Goal: Task Accomplishment & Management: Use online tool/utility

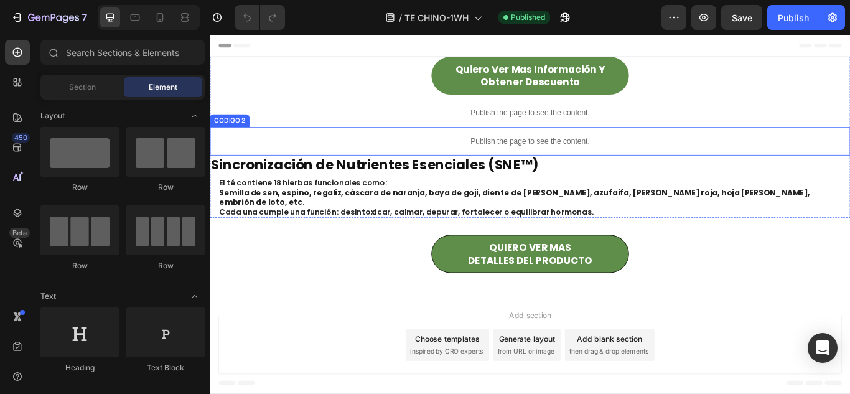
click at [561, 143] on div "Publish the page to see the content." at bounding box center [583, 159] width 747 height 33
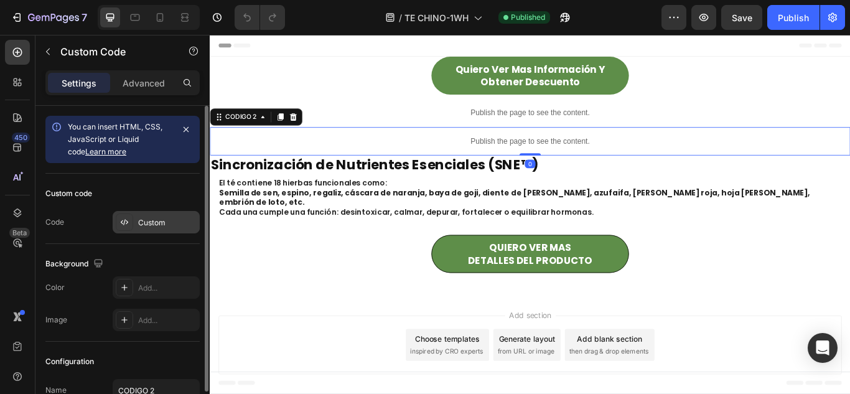
click at [152, 228] on div "Custom" at bounding box center [156, 222] width 87 height 22
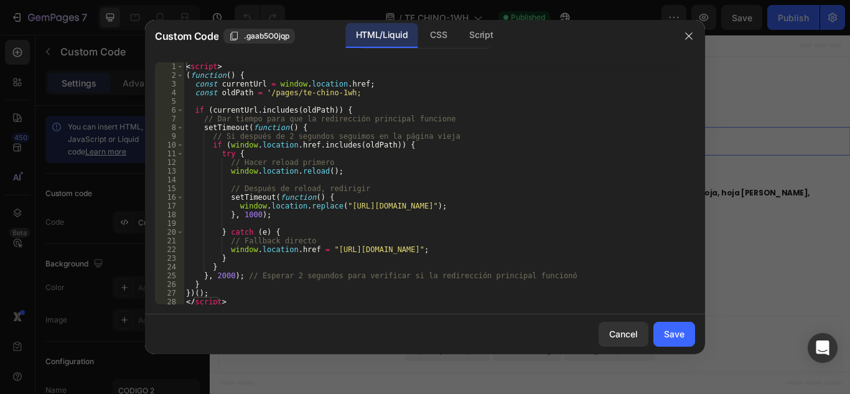
click at [320, 184] on div "< script > ( function ( ) { const currentUrl = window . location . href ; const…" at bounding box center [435, 192] width 502 height 260
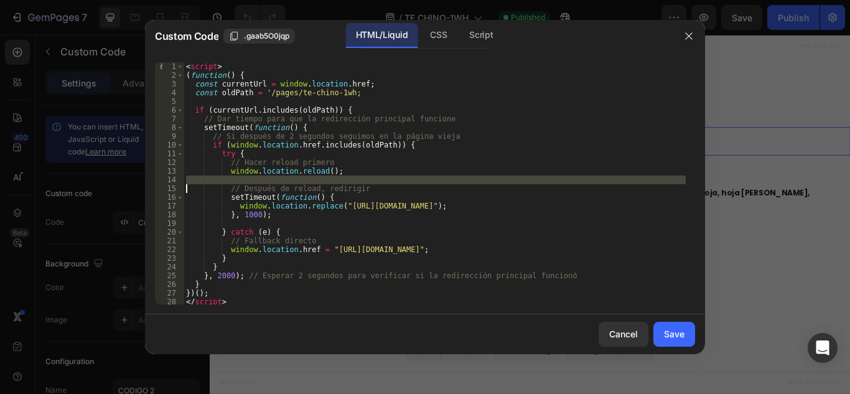
click at [320, 184] on div "< script > ( function ( ) { const currentUrl = window . location . href ; const…" at bounding box center [435, 192] width 502 height 260
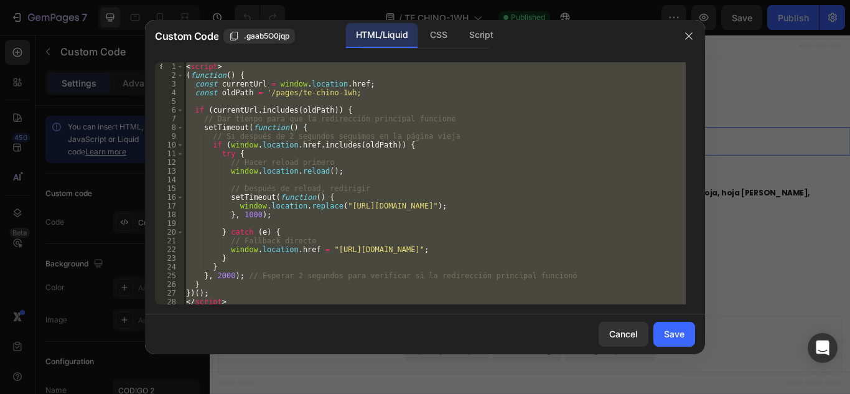
type textarea "}"
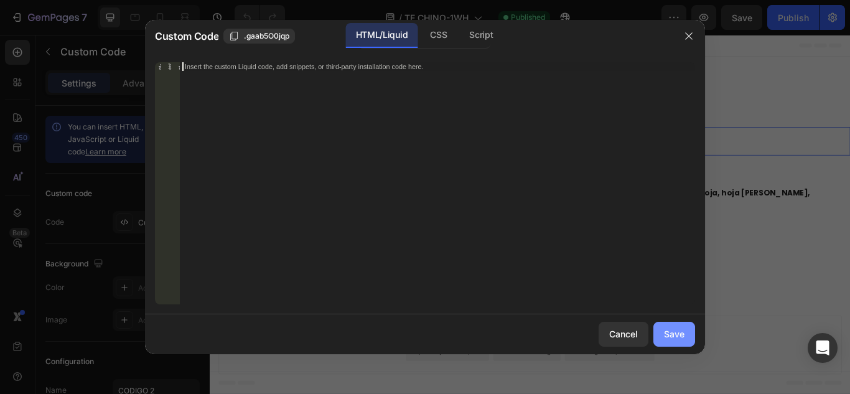
click at [674, 331] on div "Save" at bounding box center [674, 333] width 21 height 13
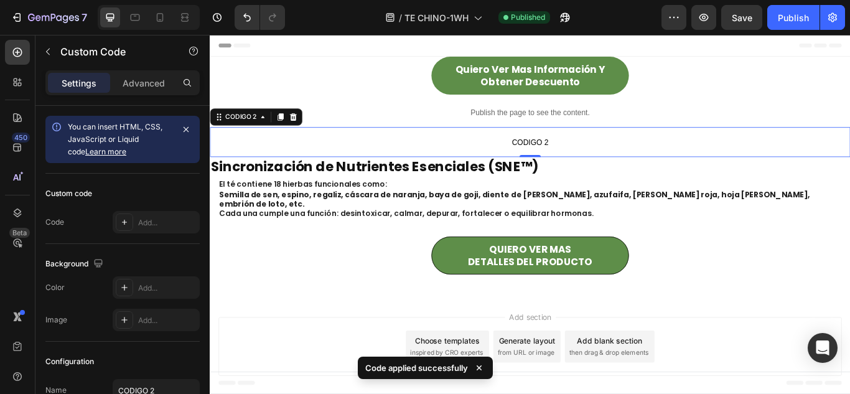
drag, startPoint x: 882, startPoint y: 365, endPoint x: 311, endPoint y: 172, distance: 602.7
click at [311, 172] on p "CODIGO 2" at bounding box center [583, 160] width 747 height 35
click at [408, 129] on p "Publish the page to see the content." at bounding box center [583, 126] width 747 height 13
click at [467, 151] on p "CODIGO 2" at bounding box center [583, 160] width 747 height 35
click at [361, 130] on p "Publish the page to see the content." at bounding box center [583, 126] width 747 height 13
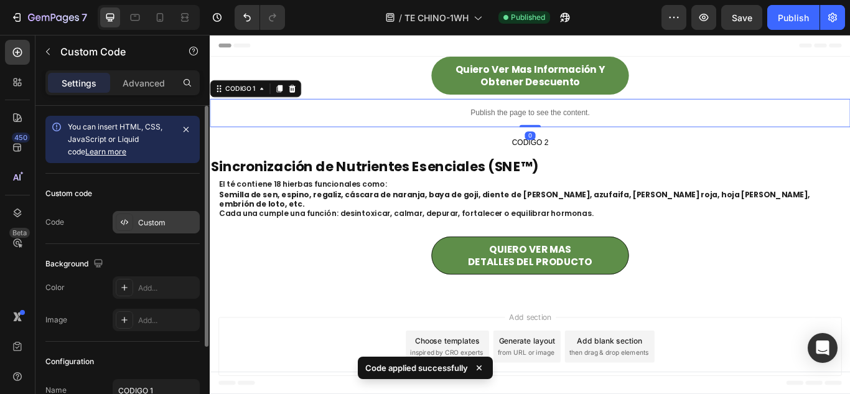
click at [143, 224] on div "Custom" at bounding box center [167, 222] width 59 height 11
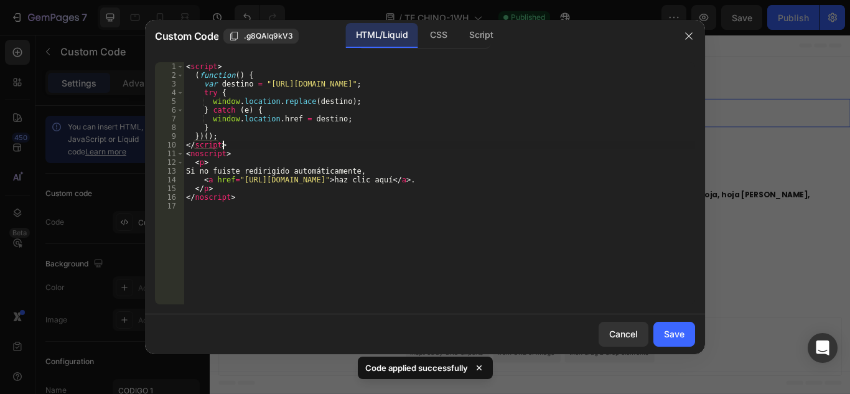
click at [270, 144] on div "< script > ( function ( ) { var destino = "https://lu-lushop.store/products/te-…" at bounding box center [440, 192] width 512 height 260
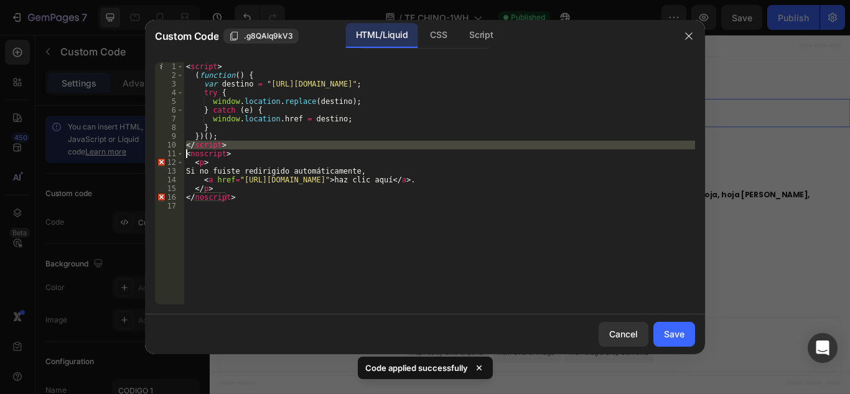
click at [269, 144] on div "< script > ( function ( ) { var destino = "https://lu-lushop.store/products/te-…" at bounding box center [440, 192] width 512 height 260
type textarea "</noscript>"
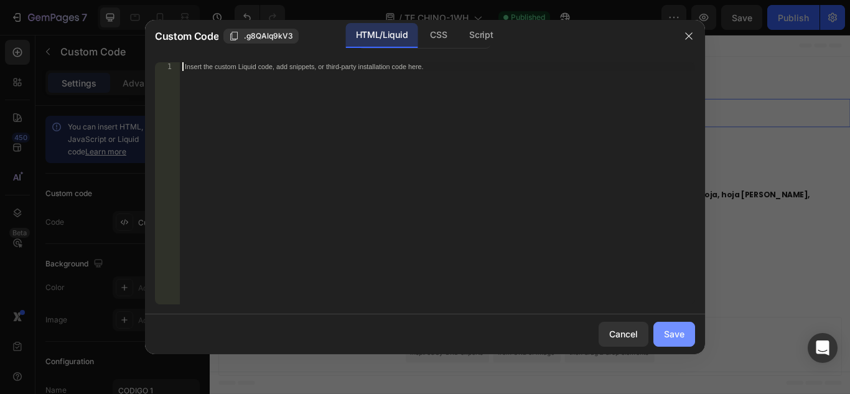
click at [683, 335] on div "Save" at bounding box center [674, 333] width 21 height 13
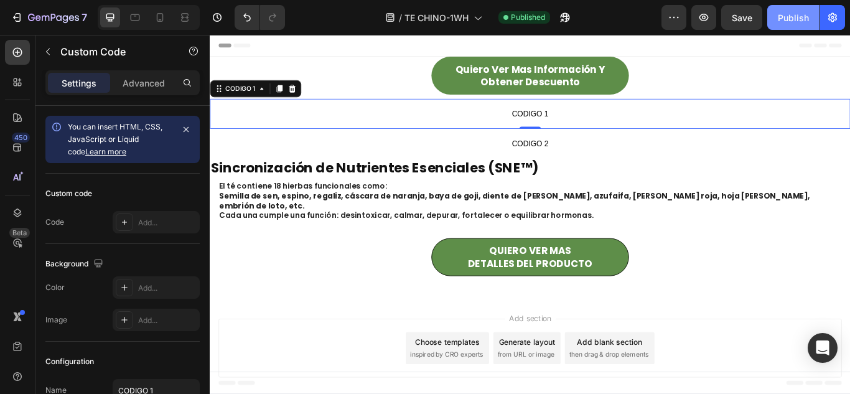
click at [785, 24] on button "Publish" at bounding box center [793, 17] width 52 height 25
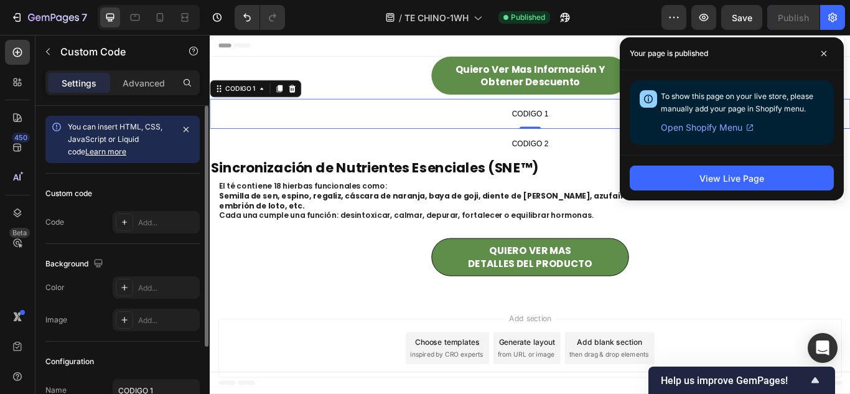
click at [169, 237] on div "Custom code Code Add..." at bounding box center [122, 209] width 154 height 70
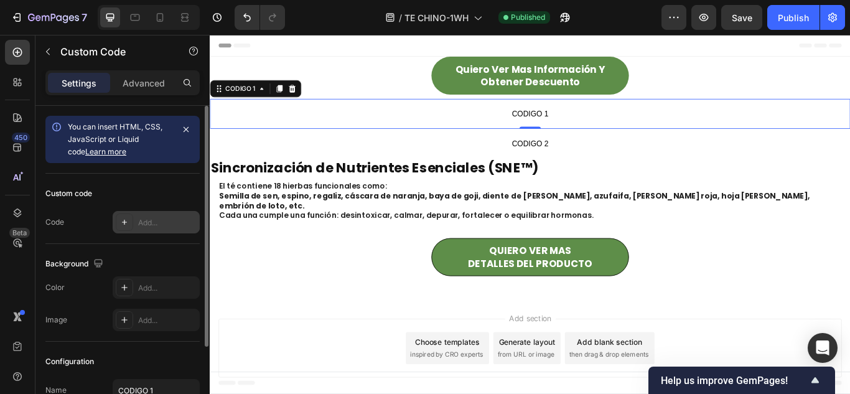
click at [174, 220] on div "Add..." at bounding box center [167, 222] width 59 height 11
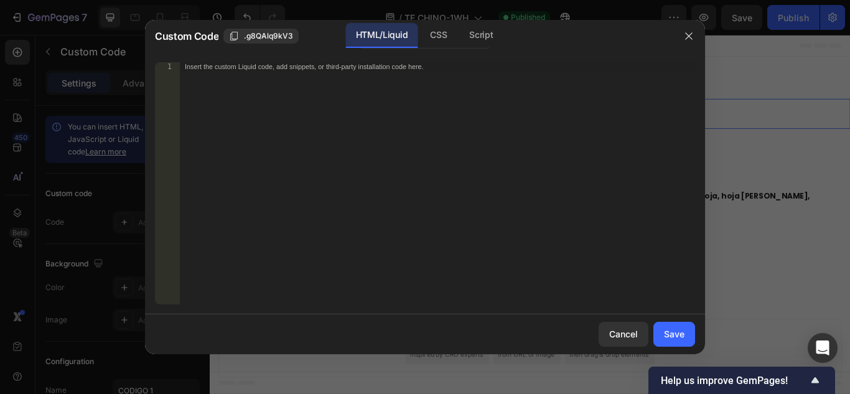
click at [341, 65] on div "Insert the custom Liquid code, add snippets, or third-party installation code h…" at bounding box center [412, 66] width 454 height 8
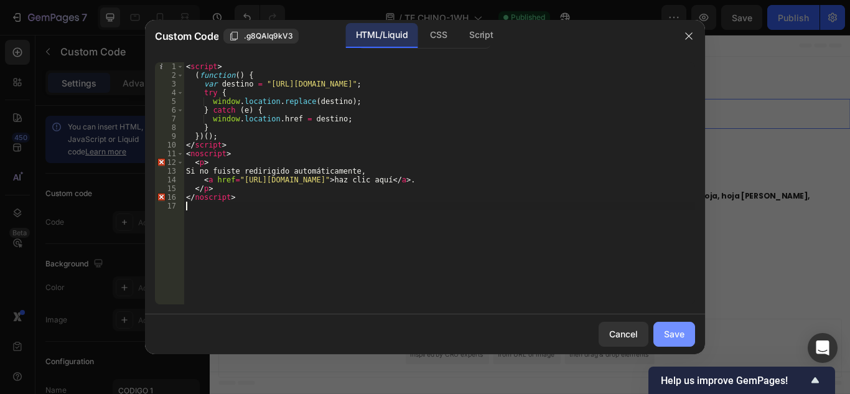
click at [670, 333] on div "Save" at bounding box center [674, 333] width 21 height 13
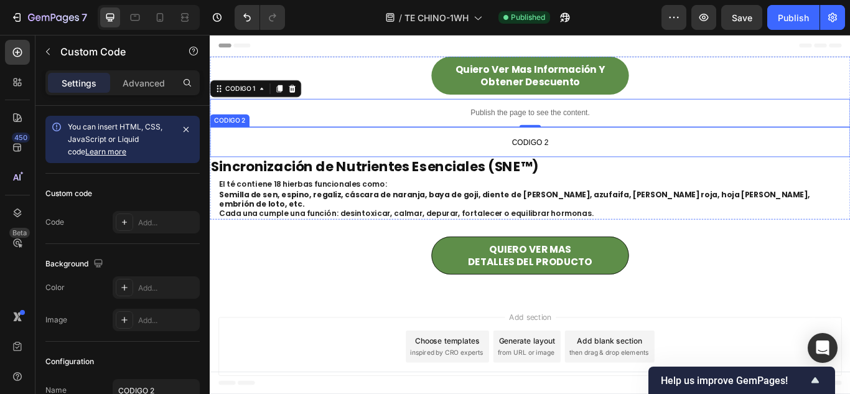
click at [720, 164] on span "CODIGO 2" at bounding box center [583, 160] width 747 height 15
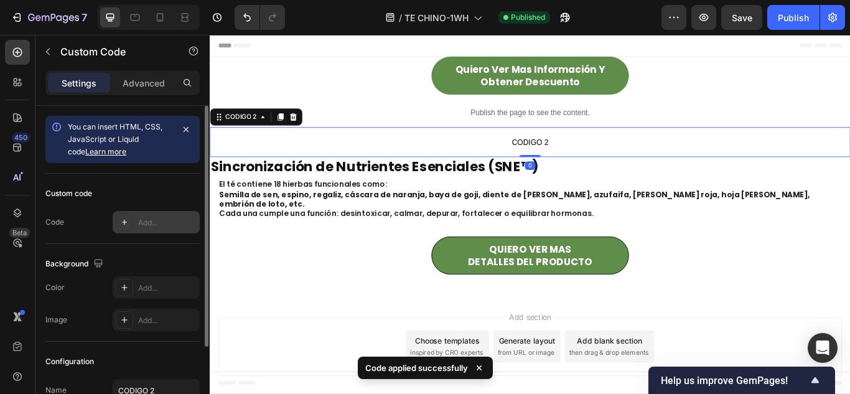
click at [168, 216] on div "Add..." at bounding box center [156, 222] width 87 height 22
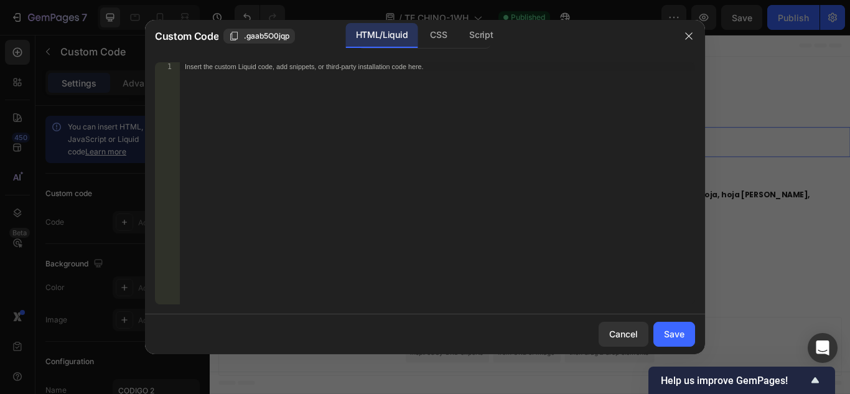
click at [367, 71] on div "Insert the custom Liquid code, add snippets, or third-party installation code h…" at bounding box center [437, 192] width 515 height 260
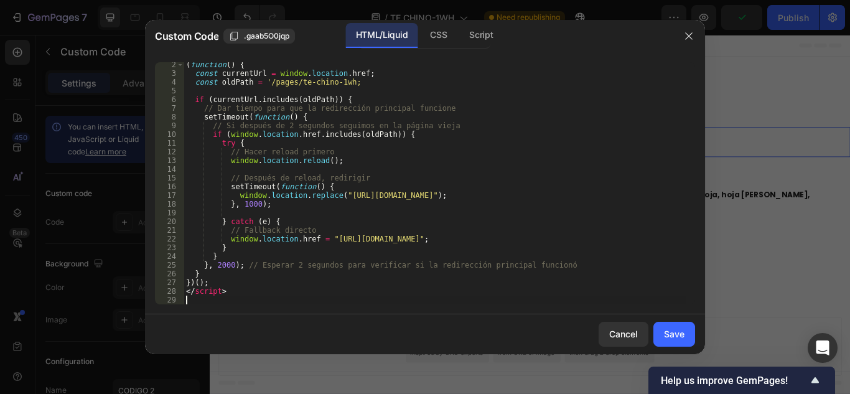
scroll to position [11, 0]
click at [670, 331] on div "Save" at bounding box center [674, 333] width 21 height 13
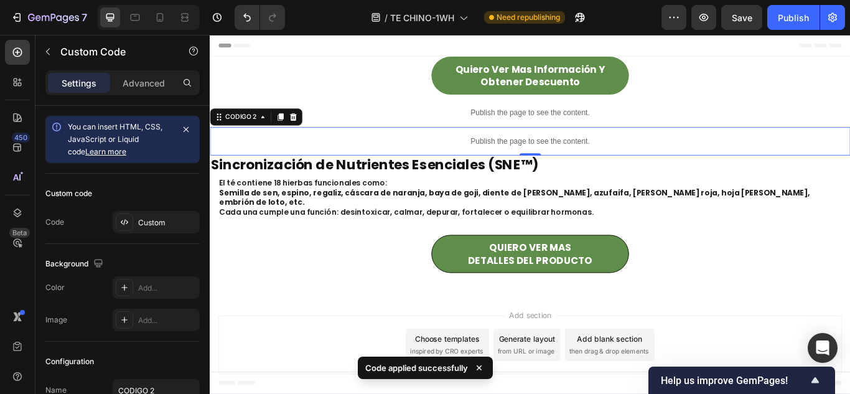
click at [799, 30] on div "7 Version history / TE CHINO-1WH Need republishing Preview Save Publish" at bounding box center [425, 17] width 850 height 35
click at [792, 29] on button "Publish" at bounding box center [793, 17] width 52 height 25
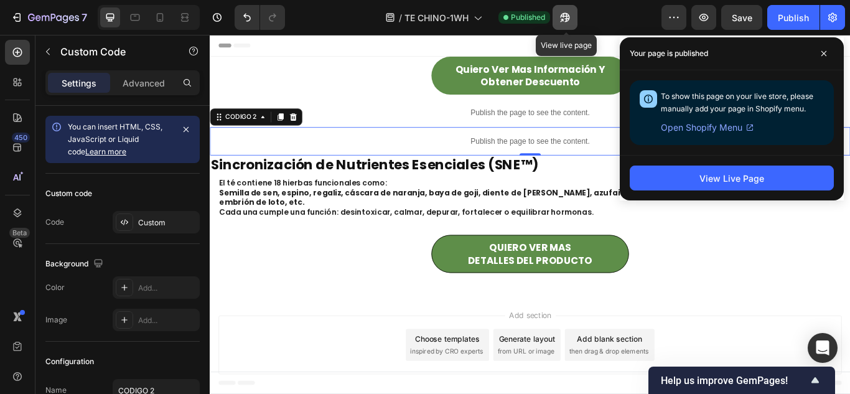
click at [576, 15] on button "button" at bounding box center [565, 17] width 25 height 25
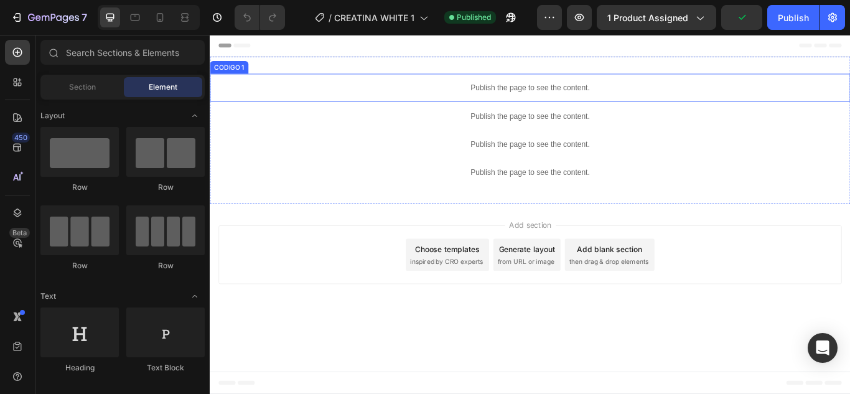
click at [692, 90] on div "Publish the page to see the content." at bounding box center [583, 96] width 747 height 33
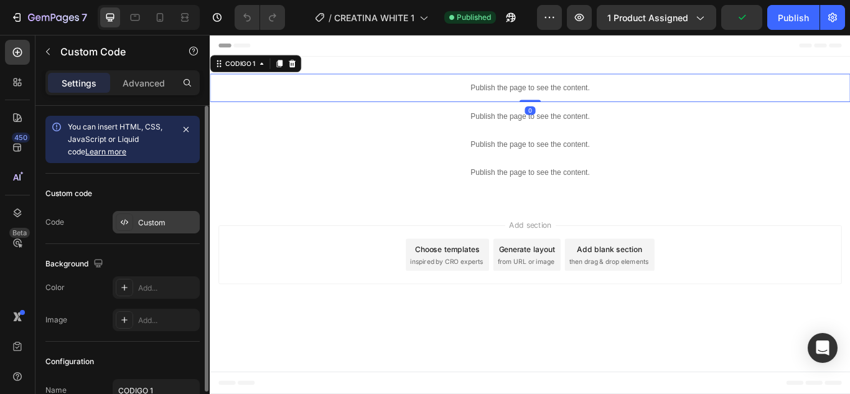
click at [129, 219] on div at bounding box center [124, 222] width 17 height 17
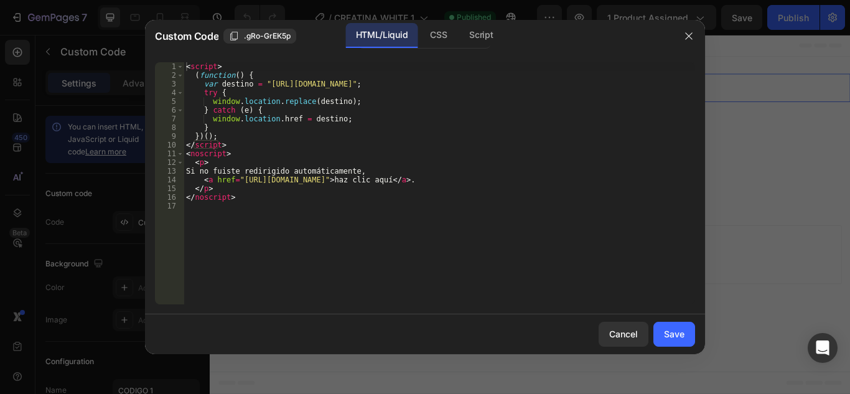
click at [349, 116] on div "< script > ( function ( ) { var destino = "[URL][DOMAIN_NAME]" ; try { window .…" at bounding box center [440, 192] width 512 height 260
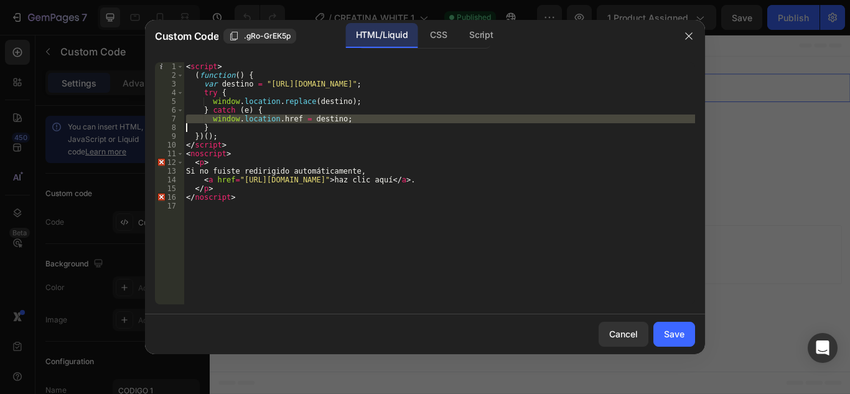
click at [349, 116] on div "< script > ( function ( ) { var destino = "[URL][DOMAIN_NAME]" ; try { window .…" at bounding box center [440, 192] width 512 height 260
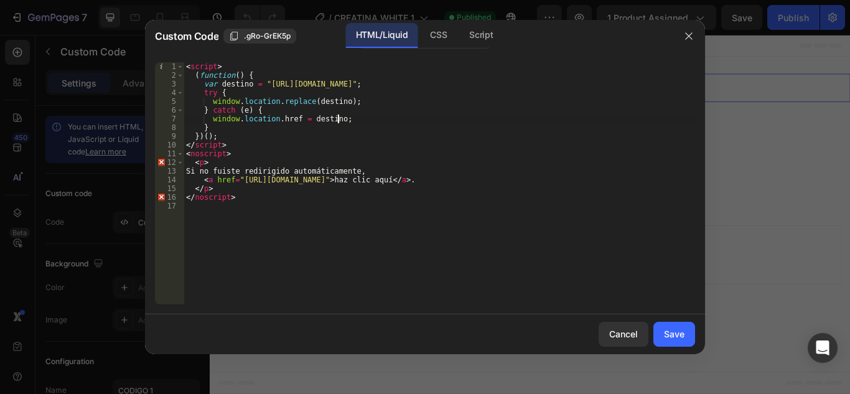
click at [349, 116] on div "< script > ( function ( ) { var destino = "[URL][DOMAIN_NAME]" ; try { window .…" at bounding box center [440, 192] width 512 height 260
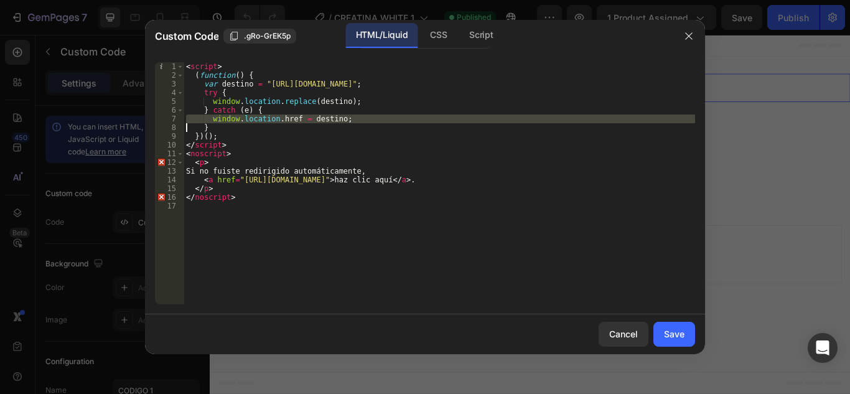
click at [349, 116] on div "< script > ( function ( ) { var destino = "[URL][DOMAIN_NAME]" ; try { window .…" at bounding box center [440, 192] width 512 height 260
type textarea "</noscript>"
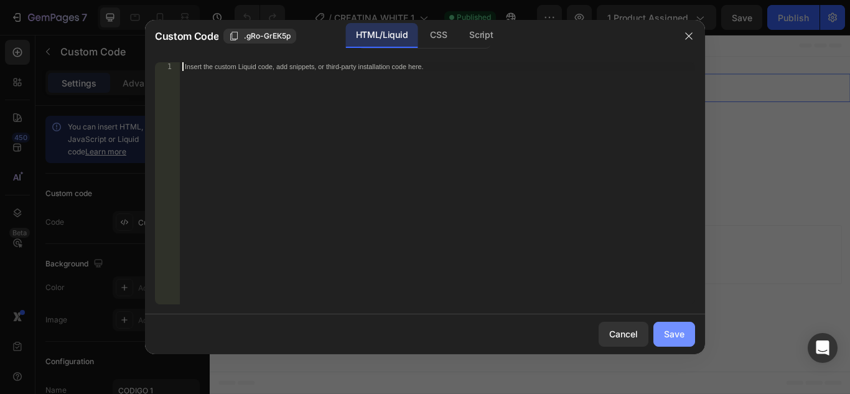
click at [675, 342] on button "Save" at bounding box center [675, 334] width 42 height 25
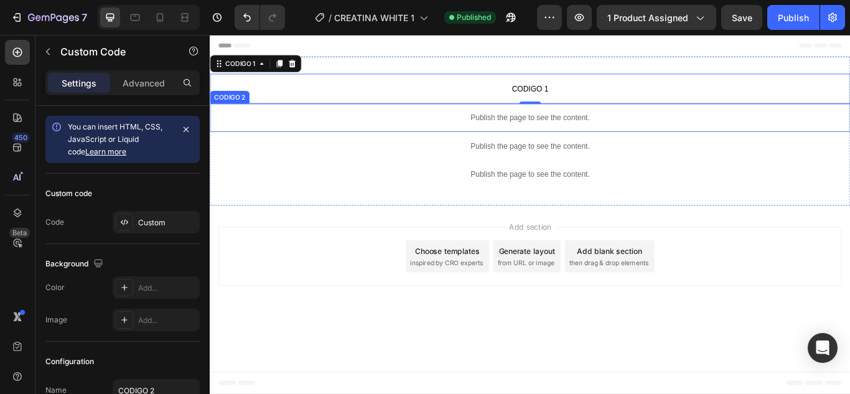
click at [644, 132] on p "Publish the page to see the content." at bounding box center [583, 131] width 747 height 13
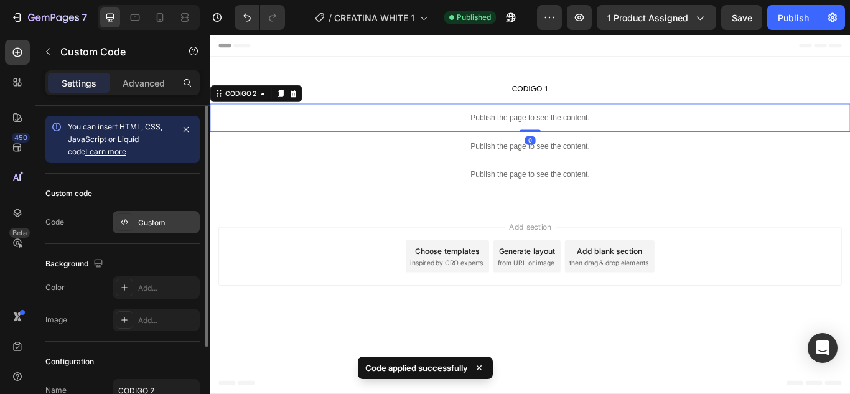
click at [143, 228] on div "Custom" at bounding box center [156, 222] width 87 height 22
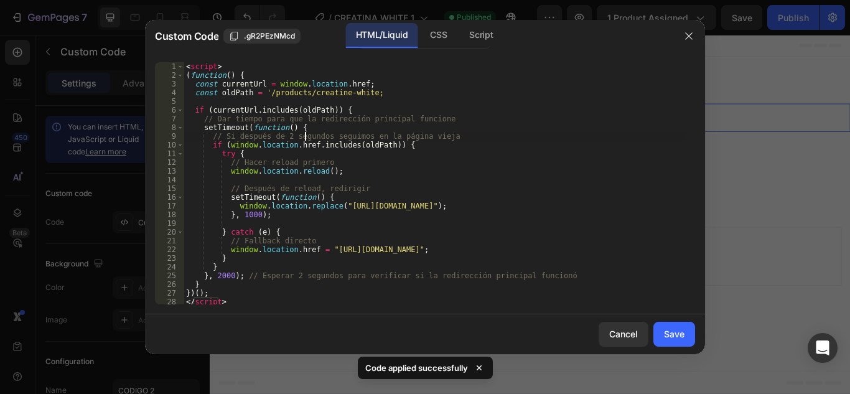
click at [306, 132] on div "< script > ( function ( ) { const currentUrl = window . location . href ; const…" at bounding box center [435, 192] width 502 height 260
type textarea "// Si después de 2 segundos seguimos en la página vieja if (window.location.hre…"
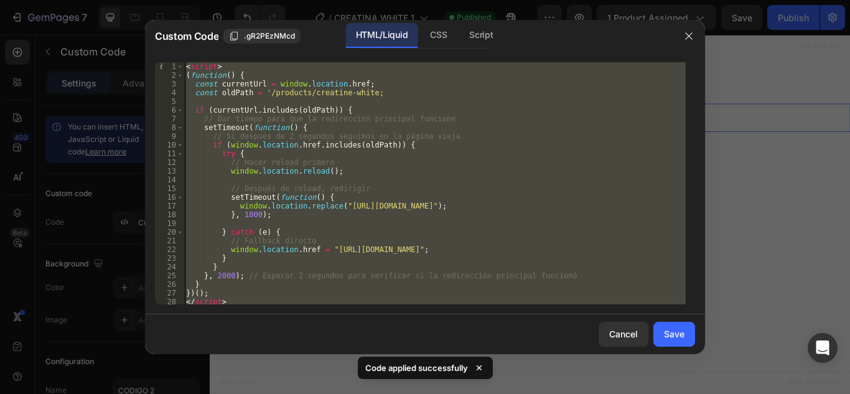
click at [306, 132] on div "< script > ( function ( ) { const currentUrl = window . location . href ; const…" at bounding box center [435, 192] width 502 height 260
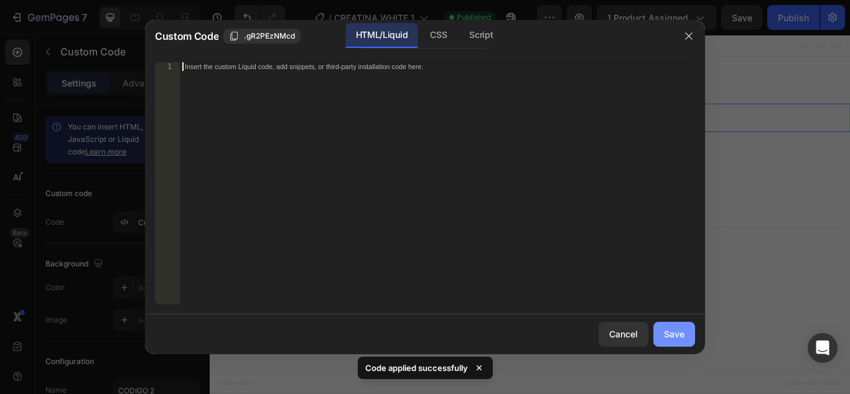
click at [667, 326] on button "Save" at bounding box center [675, 334] width 42 height 25
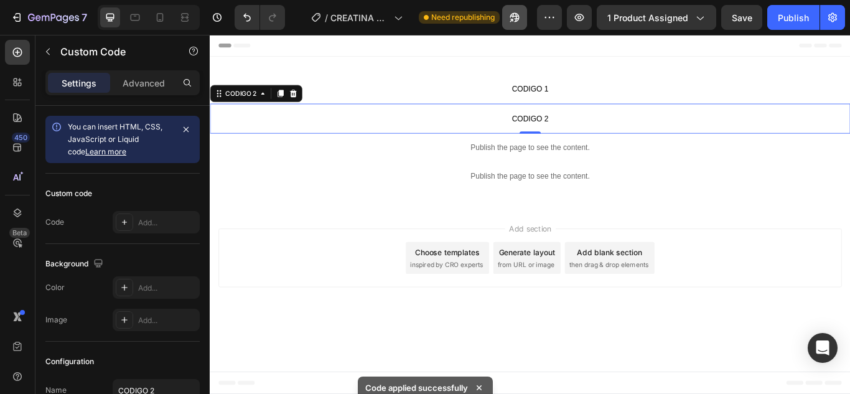
click at [509, 17] on button "button" at bounding box center [514, 17] width 25 height 25
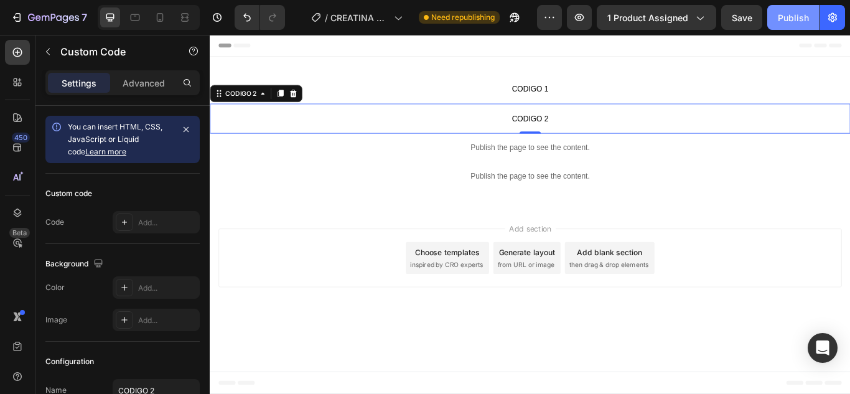
click at [786, 26] on button "Publish" at bounding box center [793, 17] width 52 height 25
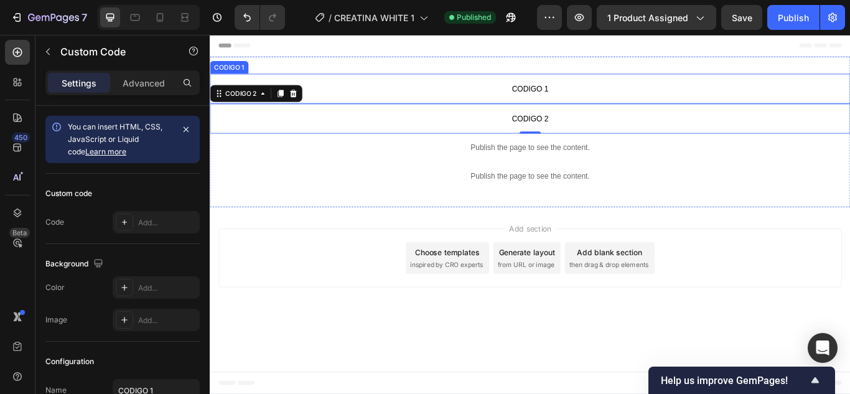
click at [421, 80] on p "CODIGO 1" at bounding box center [583, 97] width 747 height 35
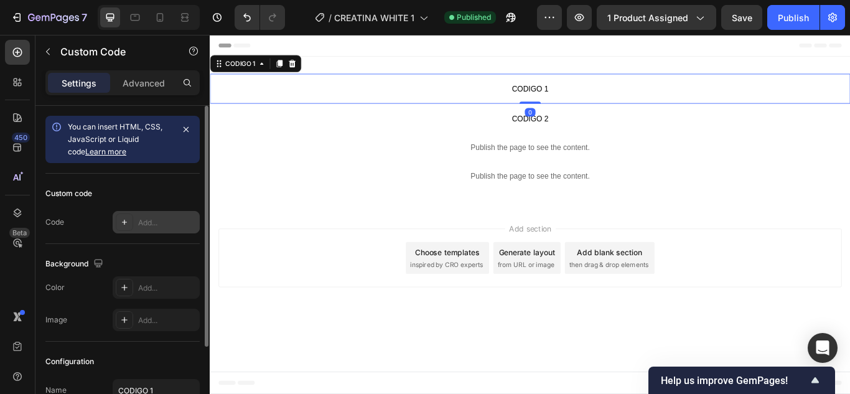
click at [149, 218] on div "Add..." at bounding box center [167, 222] width 59 height 11
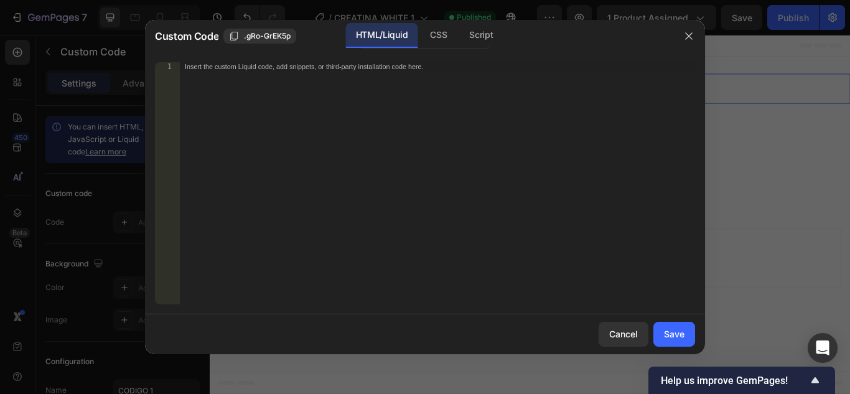
click at [295, 68] on div "Insert the custom Liquid code, add snippets, or third-party installation code h…" at bounding box center [412, 66] width 454 height 8
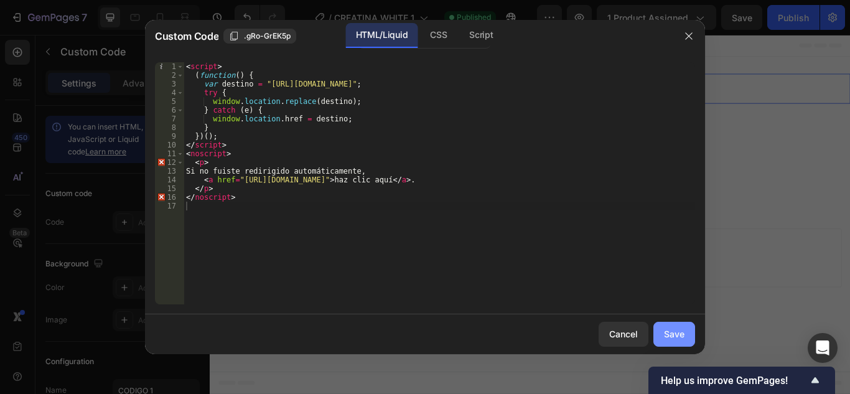
click at [685, 327] on button "Save" at bounding box center [675, 334] width 42 height 25
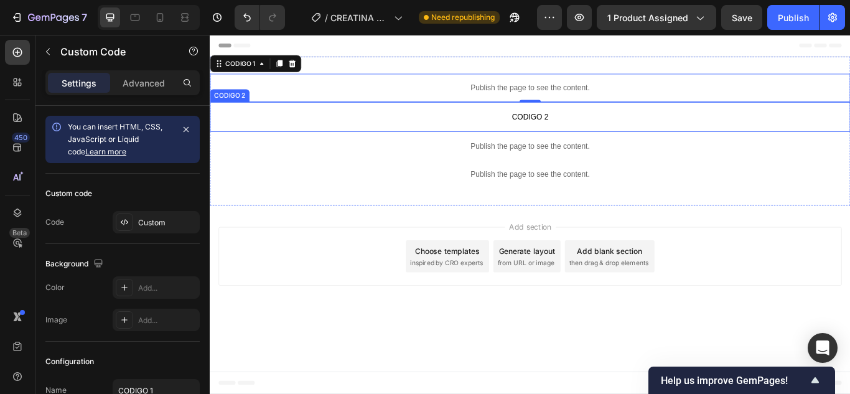
click at [566, 129] on span "CODIGO 2" at bounding box center [583, 130] width 747 height 15
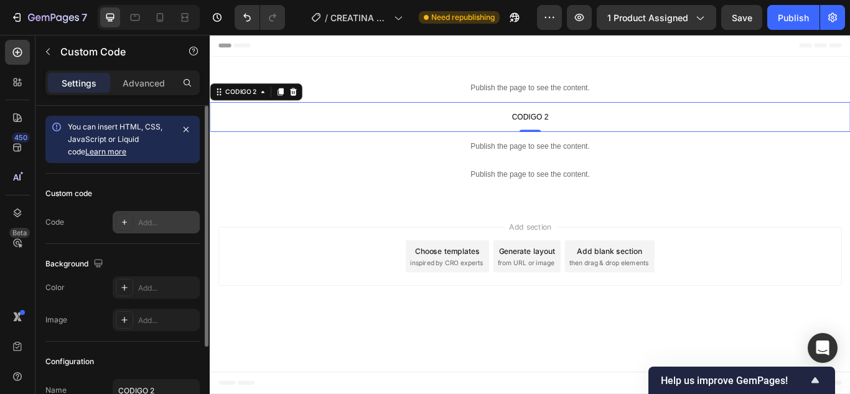
click at [148, 232] on div "Add..." at bounding box center [156, 222] width 87 height 22
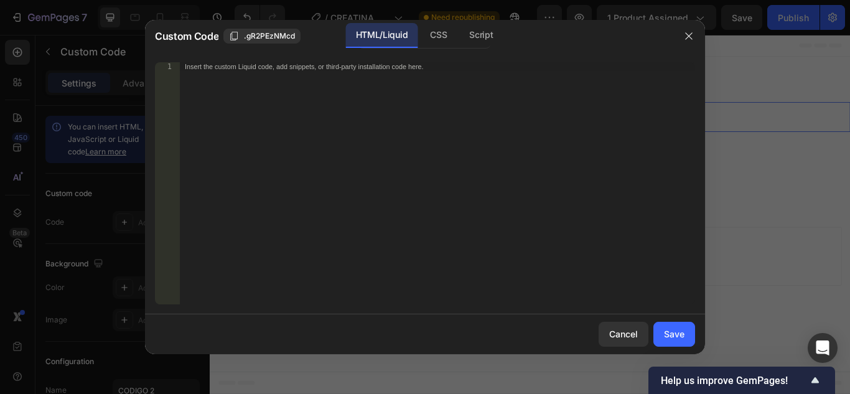
click at [354, 80] on div "Insert the custom Liquid code, add snippets, or third-party installation code h…" at bounding box center [437, 192] width 515 height 260
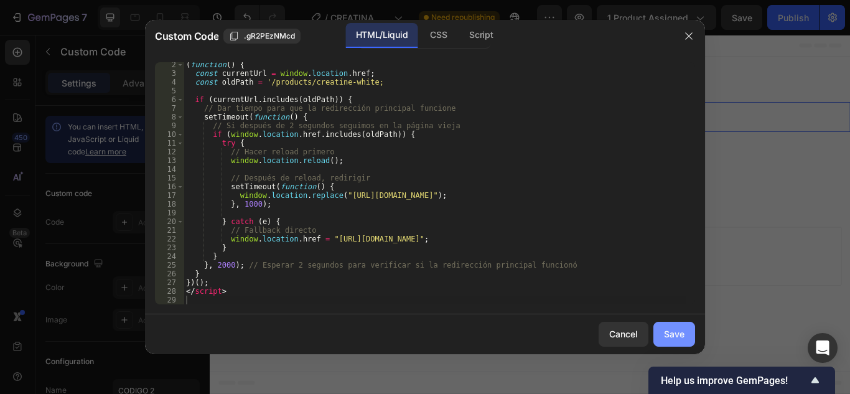
click at [678, 334] on div "Save" at bounding box center [674, 333] width 21 height 13
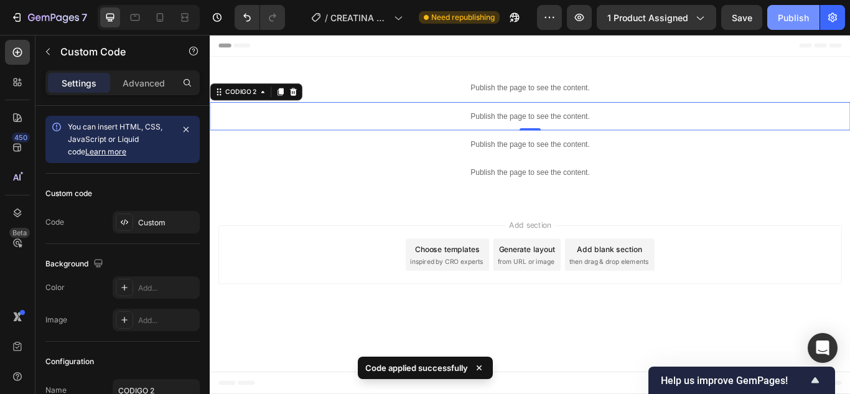
click at [788, 27] on button "Publish" at bounding box center [793, 17] width 52 height 25
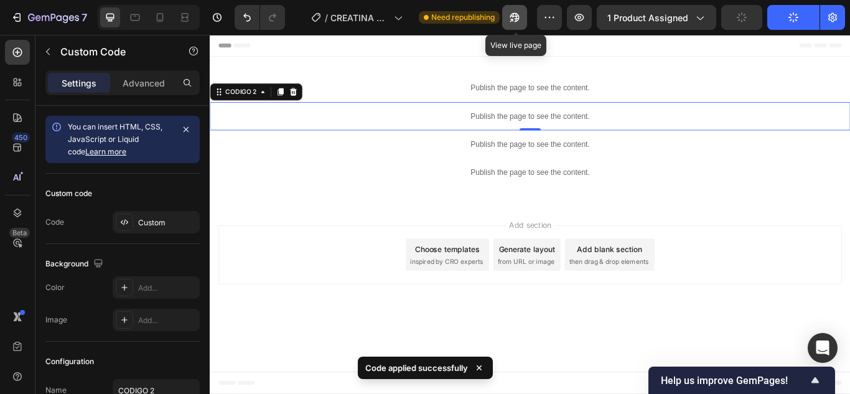
click at [516, 11] on button "button" at bounding box center [514, 17] width 25 height 25
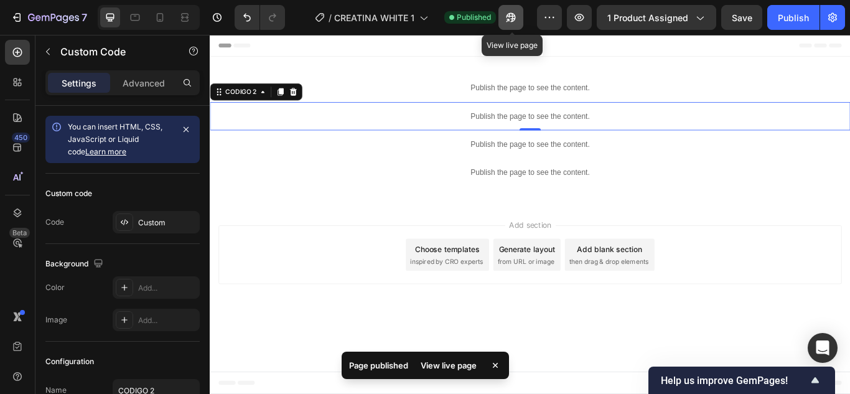
click at [512, 11] on icon "button" at bounding box center [511, 17] width 12 height 12
